Goal: Transaction & Acquisition: Purchase product/service

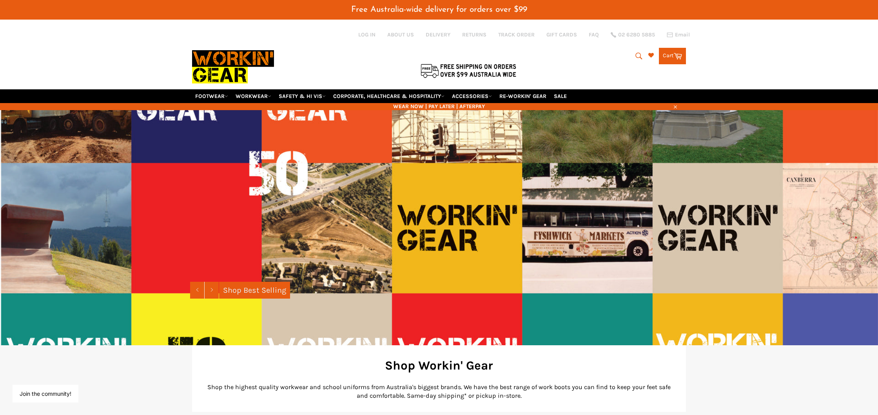
click at [635, 52] on icon "submit" at bounding box center [639, 56] width 9 height 9
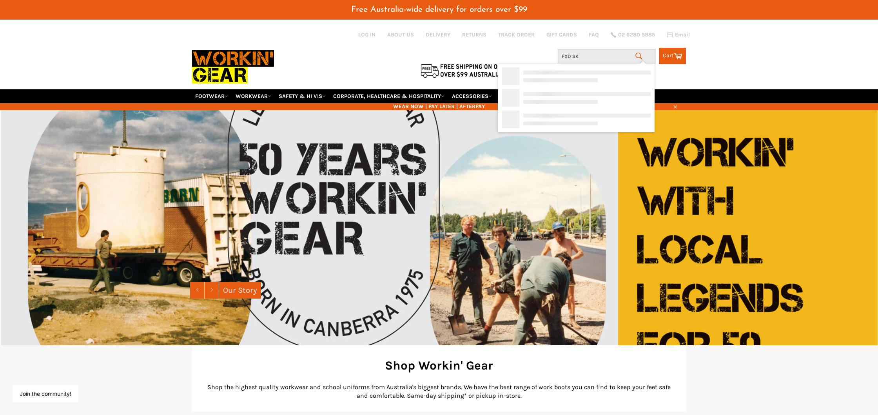
type input "FXD SK2"
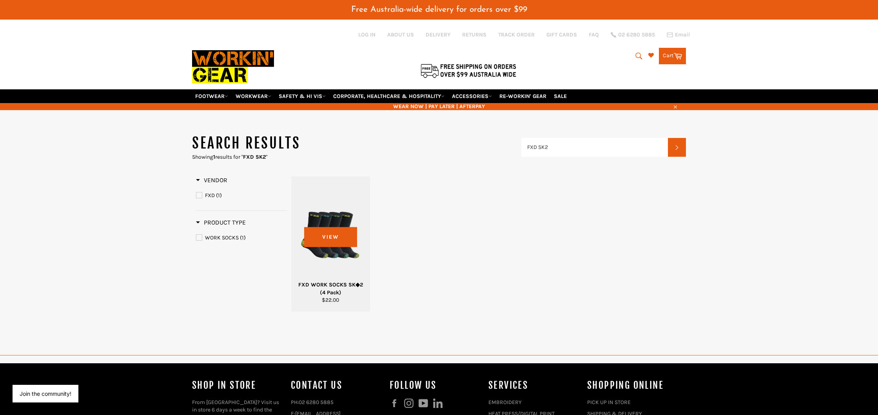
click at [329, 228] on div at bounding box center [330, 232] width 59 height 92
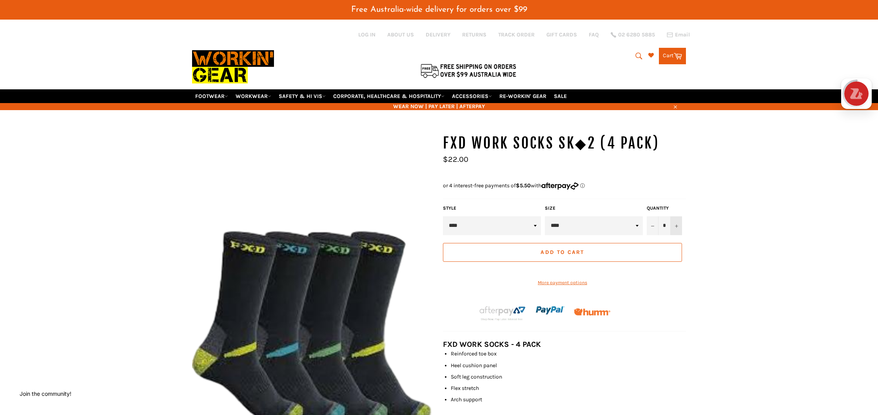
click at [680, 216] on button "+" at bounding box center [676, 225] width 12 height 19
click at [562, 249] on span "Add to Cart" at bounding box center [563, 252] width 44 height 7
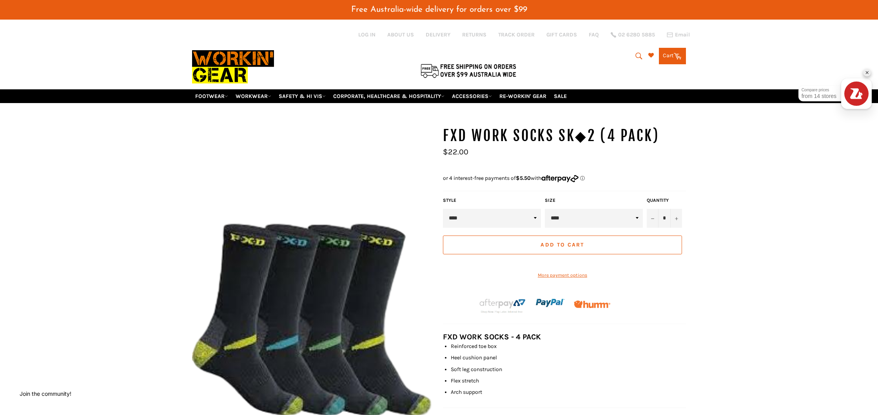
click at [669, 49] on link "Cart Cart 0 items" at bounding box center [672, 56] width 27 height 16
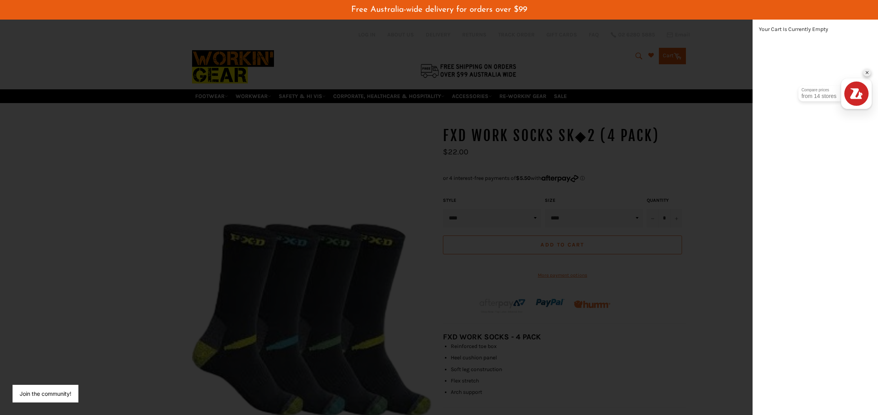
click at [869, 73] on div "Close" at bounding box center [867, 73] width 8 height 8
click at [691, 113] on div "modal" at bounding box center [439, 207] width 878 height 415
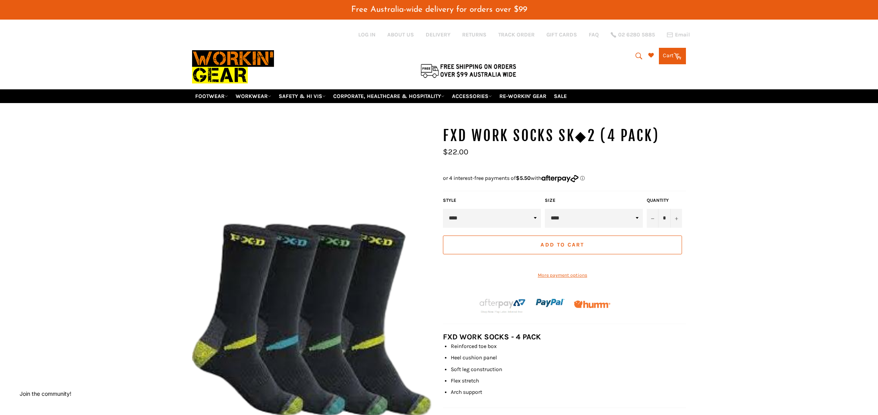
click at [547, 241] on span "Add to Cart" at bounding box center [563, 244] width 44 height 7
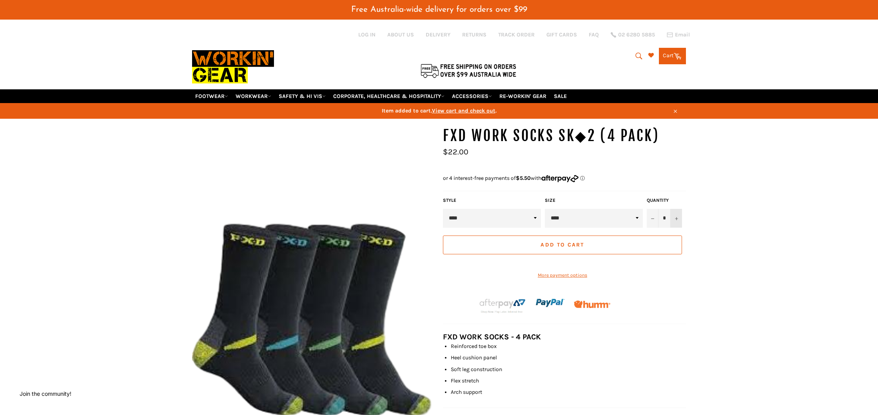
click at [679, 209] on button "+" at bounding box center [676, 218] width 12 height 19
click at [652, 217] on icon "Reduce item quantity by one" at bounding box center [652, 218] width 3 height 3
type input "*"
click at [553, 241] on span "Add to Cart" at bounding box center [563, 244] width 44 height 7
click at [444, 259] on shop-pay-wallet-button at bounding box center [443, 262] width 1 height 7
